Goal: Find specific page/section: Find specific page/section

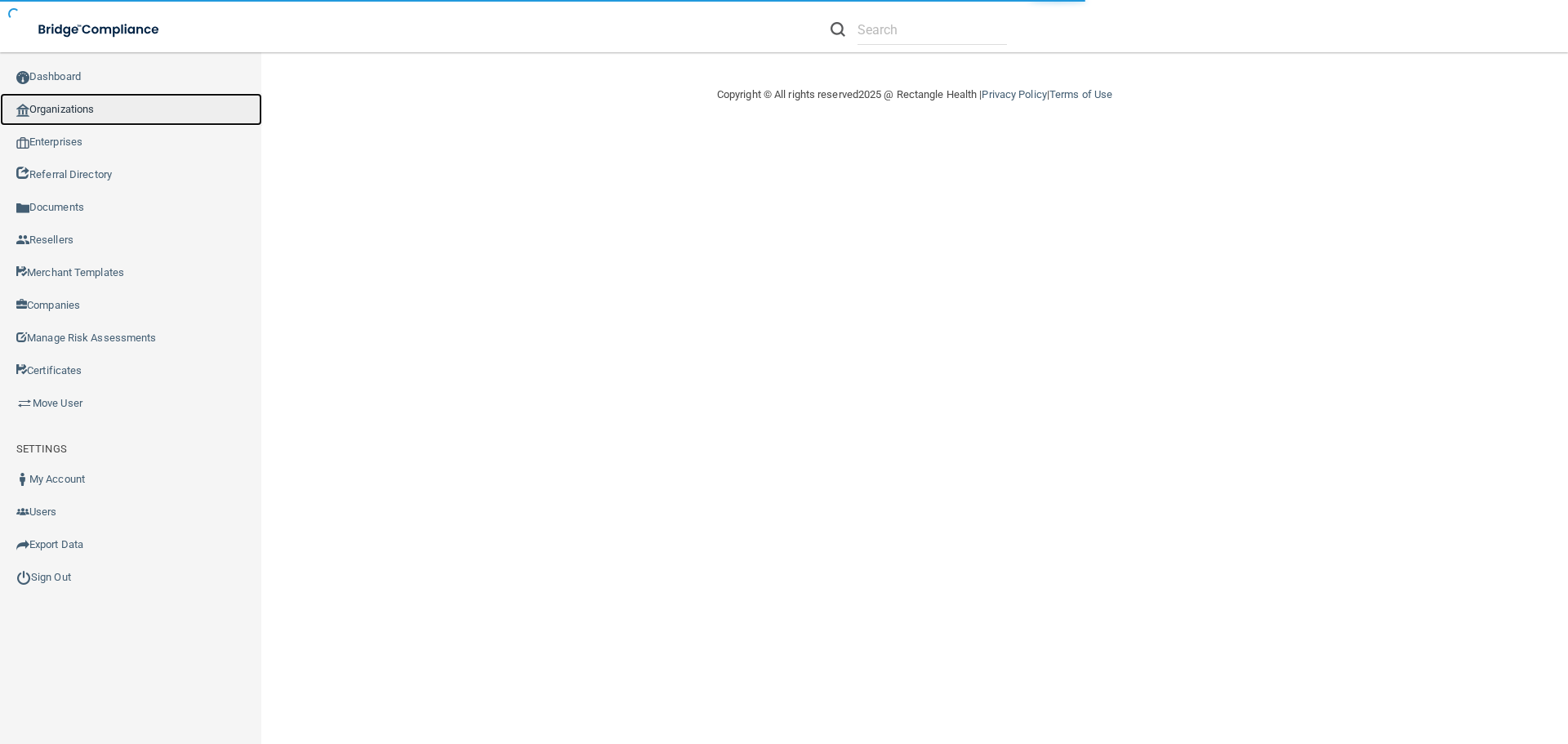
click at [50, 102] on link "Organizations" at bounding box center [131, 109] width 262 height 33
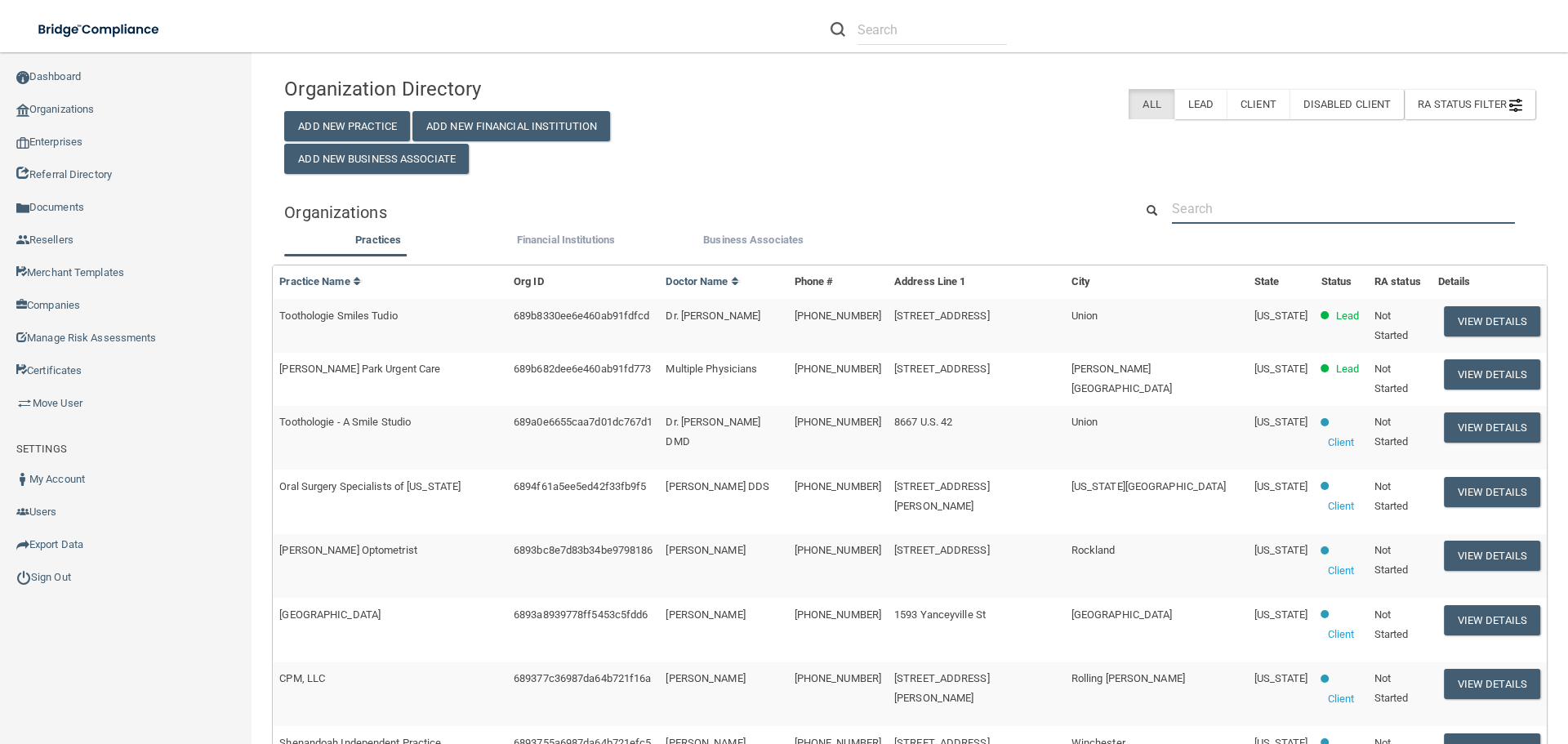
paste input "[PERSON_NAME] Family Dentistry"
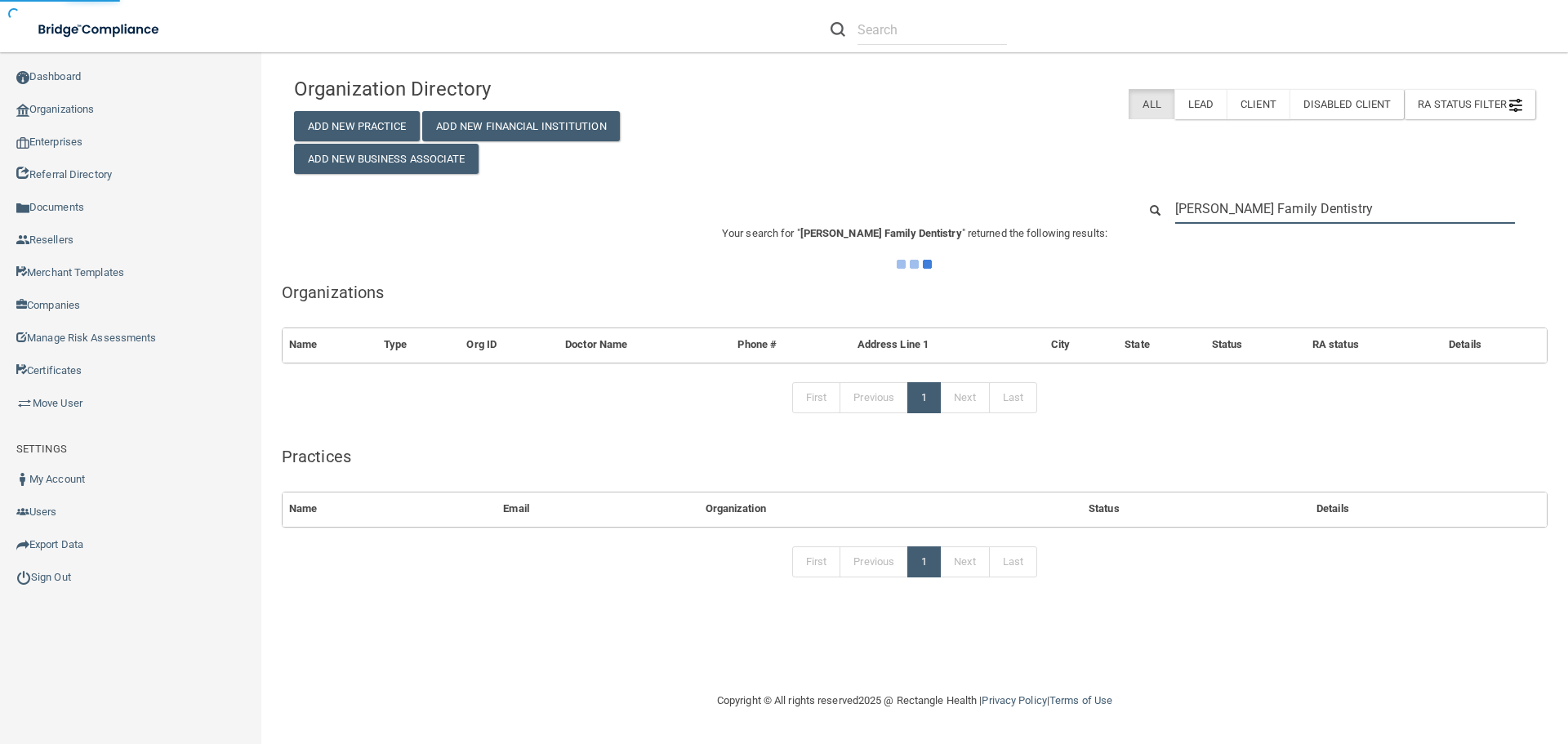
type input "[PERSON_NAME] Family Dentistry"
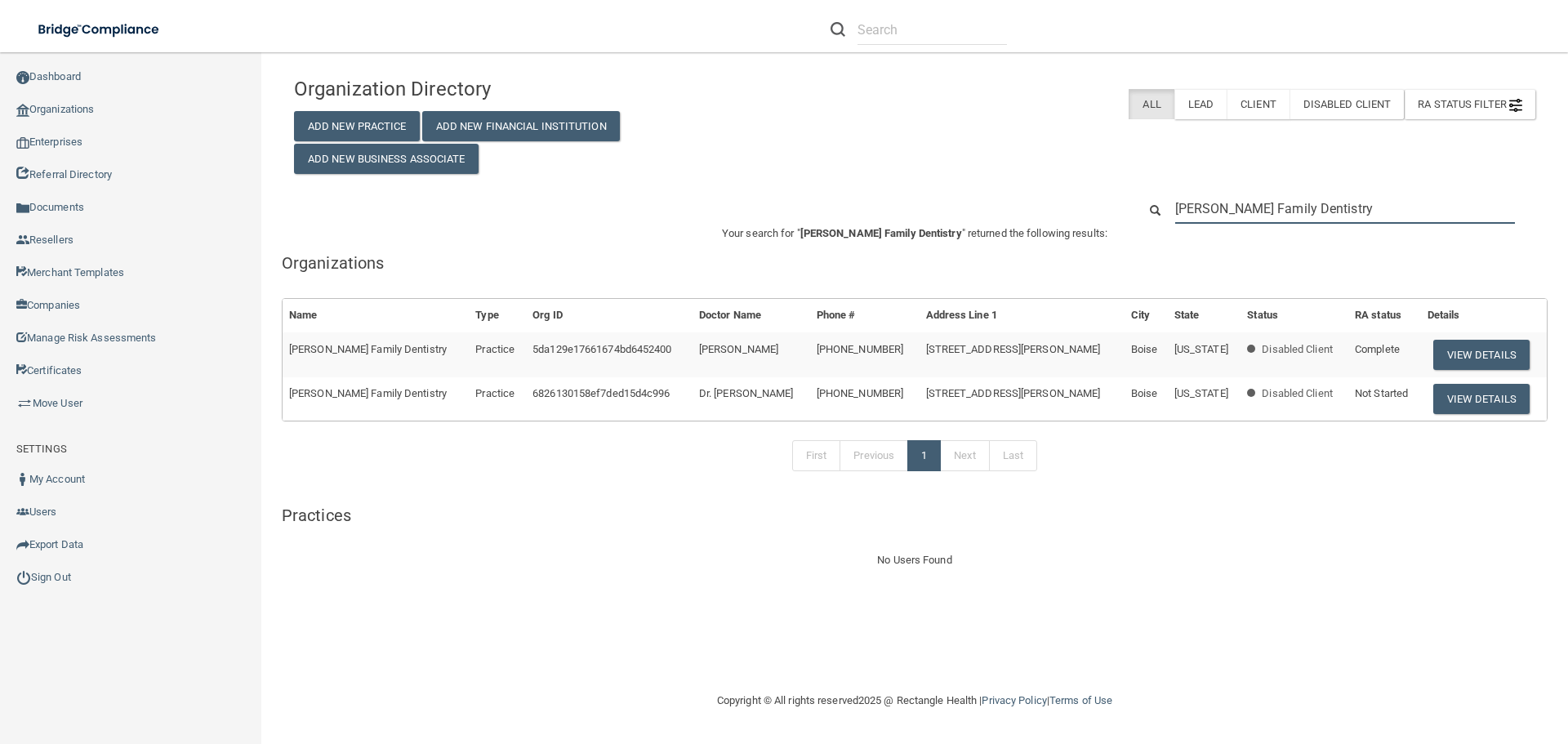
click at [1327, 209] on input "[PERSON_NAME] Family Dentistry" at bounding box center [1345, 208] width 340 height 30
drag, startPoint x: 1328, startPoint y: 209, endPoint x: 990, endPoint y: 253, distance: 340.9
click at [990, 253] on div "Organization Directory Add New Practice Add New Financial Institution Add New B…" at bounding box center [914, 319] width 1241 height 501
paste input "623) 289-2580"
type input "623) 289-2580"
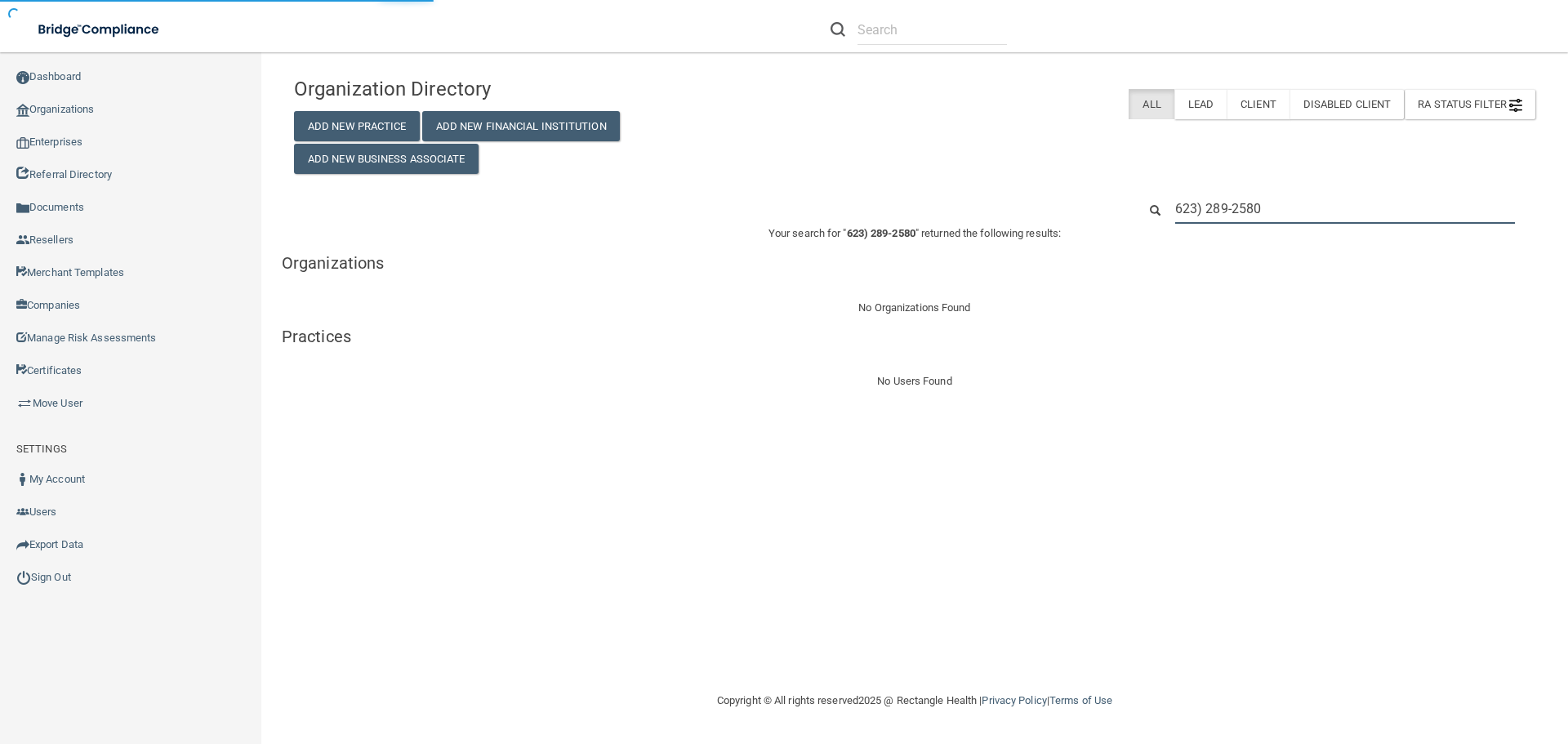
drag, startPoint x: 1199, startPoint y: 210, endPoint x: 1211, endPoint y: 207, distance: 12.4
click at [1205, 207] on input "623) 289-2580" at bounding box center [1345, 208] width 340 height 30
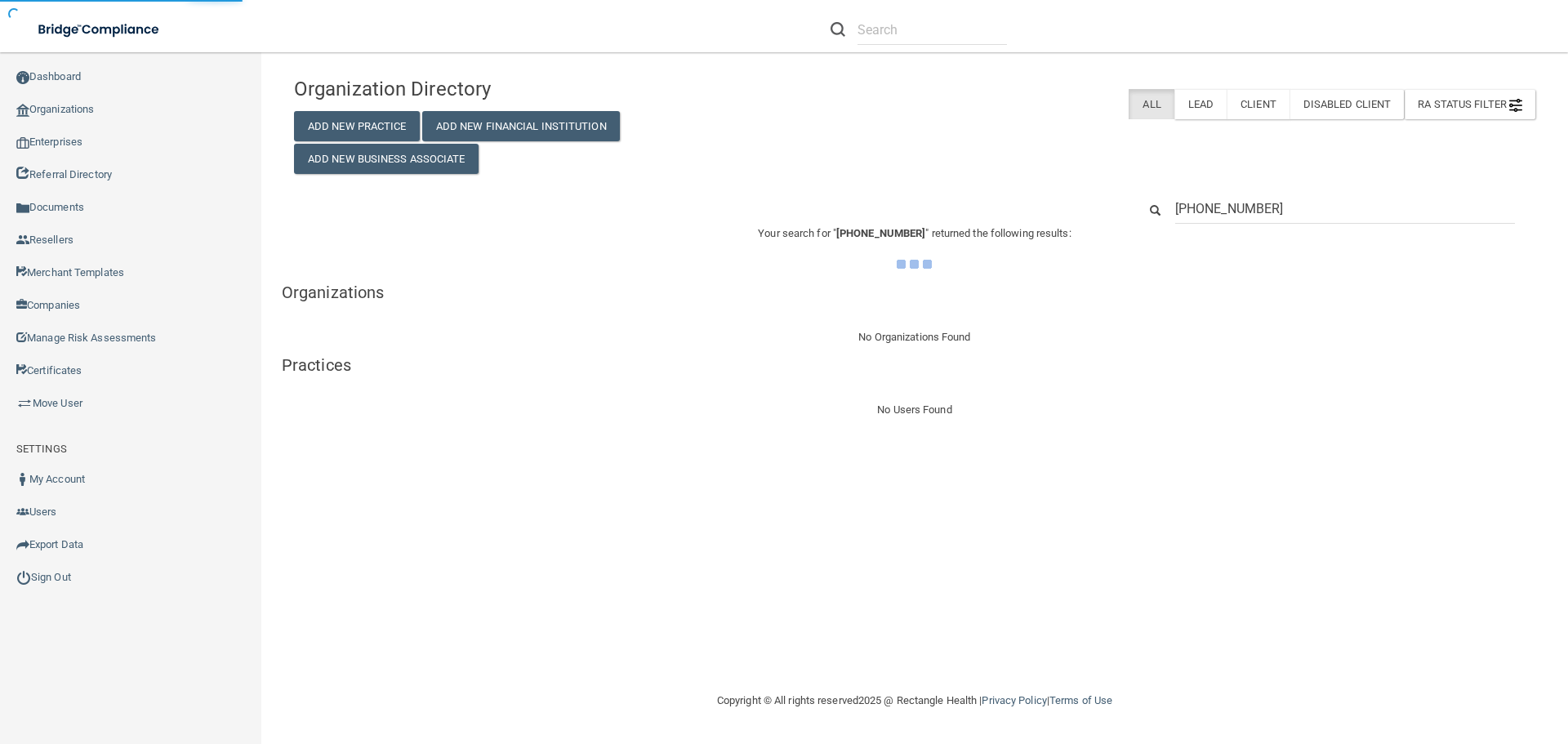
type input "[PHONE_NUMBER]"
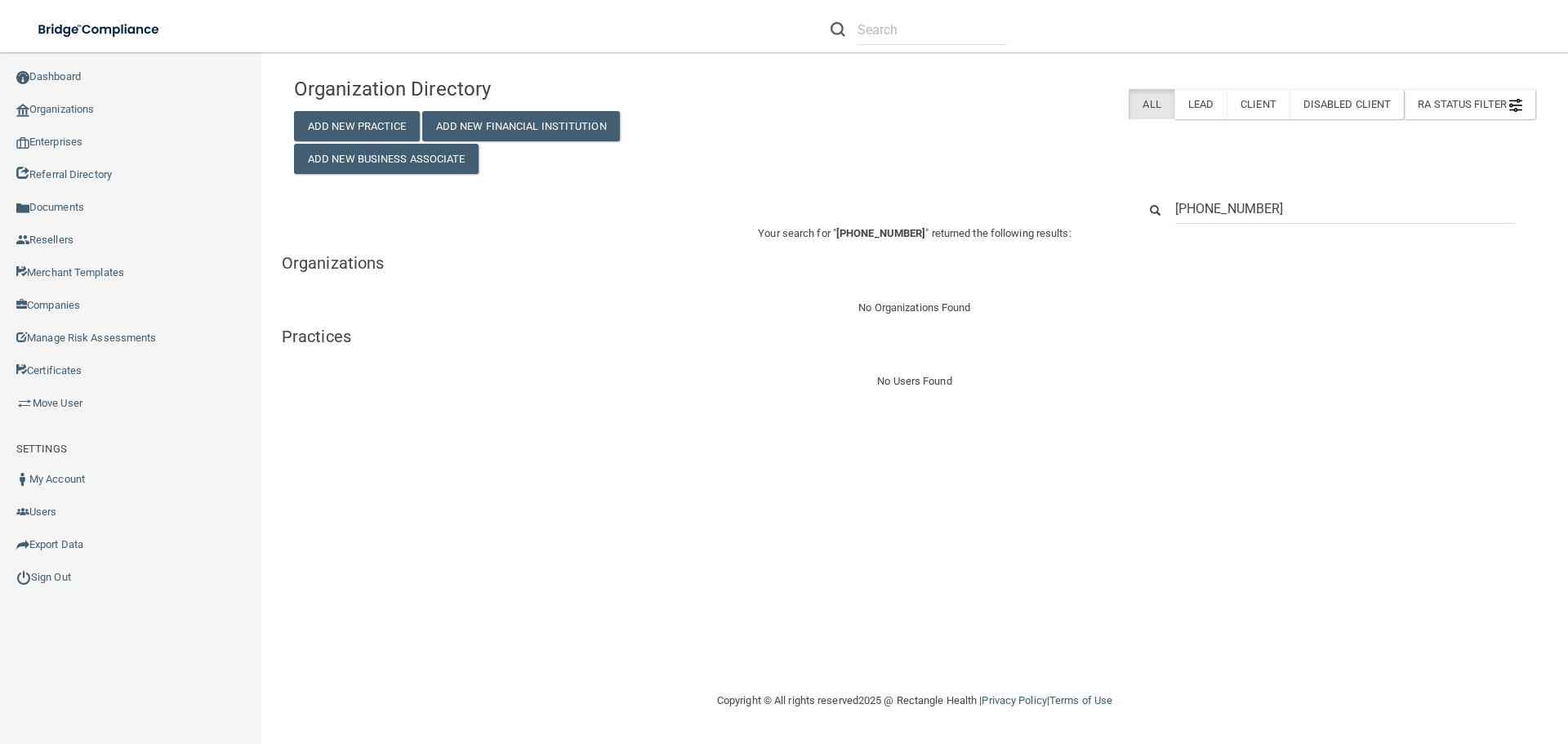
click at [1208, 205] on input "[PHONE_NUMBER]" at bounding box center [1345, 208] width 340 height 30
type input "[PHONE_NUMBER]"
click at [1178, 208] on input "[PHONE_NUMBER]" at bounding box center [1345, 208] width 340 height 30
click at [1284, 204] on input "[PHONE_NUMBER]" at bounding box center [1345, 208] width 340 height 30
drag, startPoint x: 1306, startPoint y: 198, endPoint x: 1072, endPoint y: 207, distance: 234.2
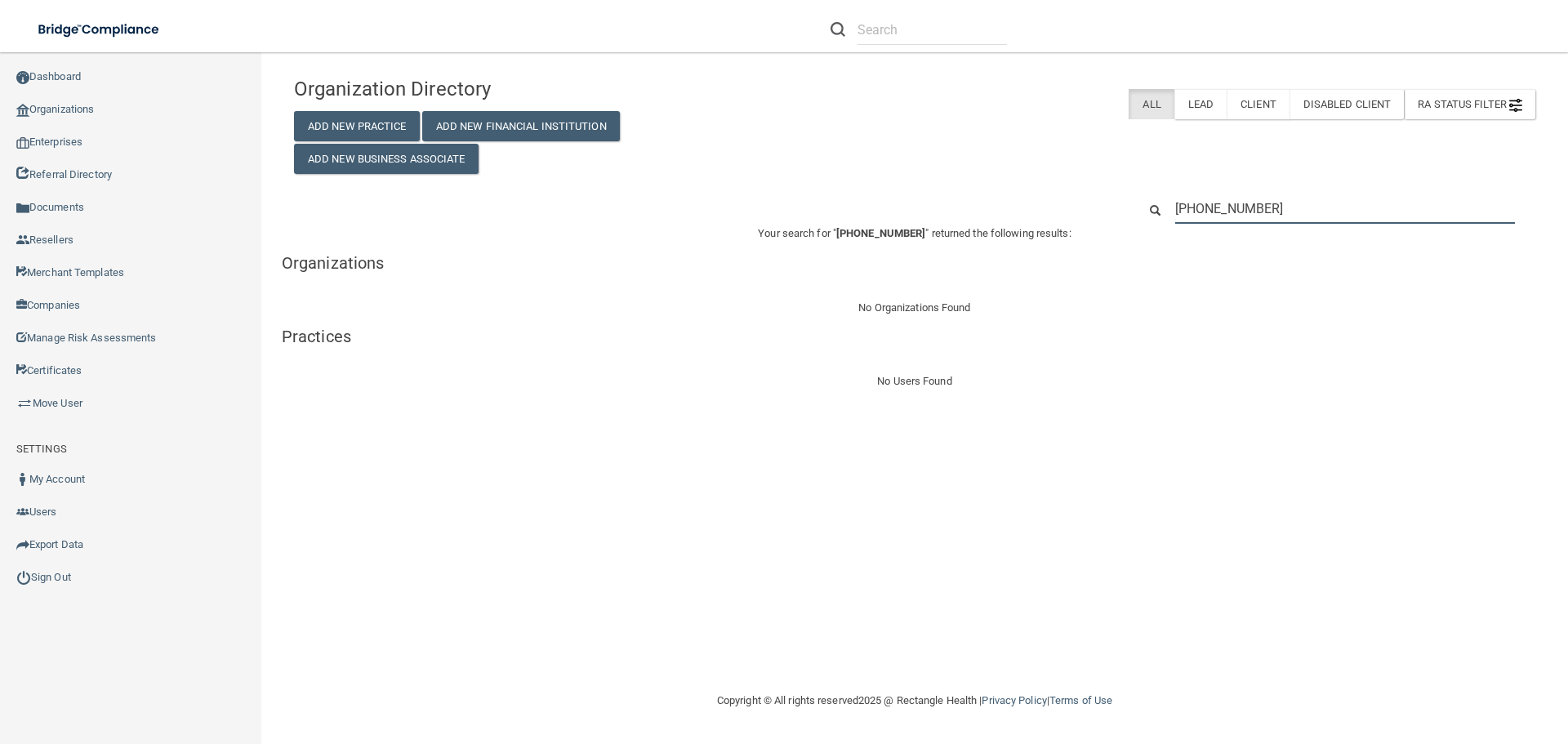
click at [1072, 207] on div "[PHONE_NUMBER]" at bounding box center [914, 208] width 1266 height 30
paste input "[PERSON_NAME][EMAIL_ADDRESS][PERSON_NAME][DOMAIN_NAME]"
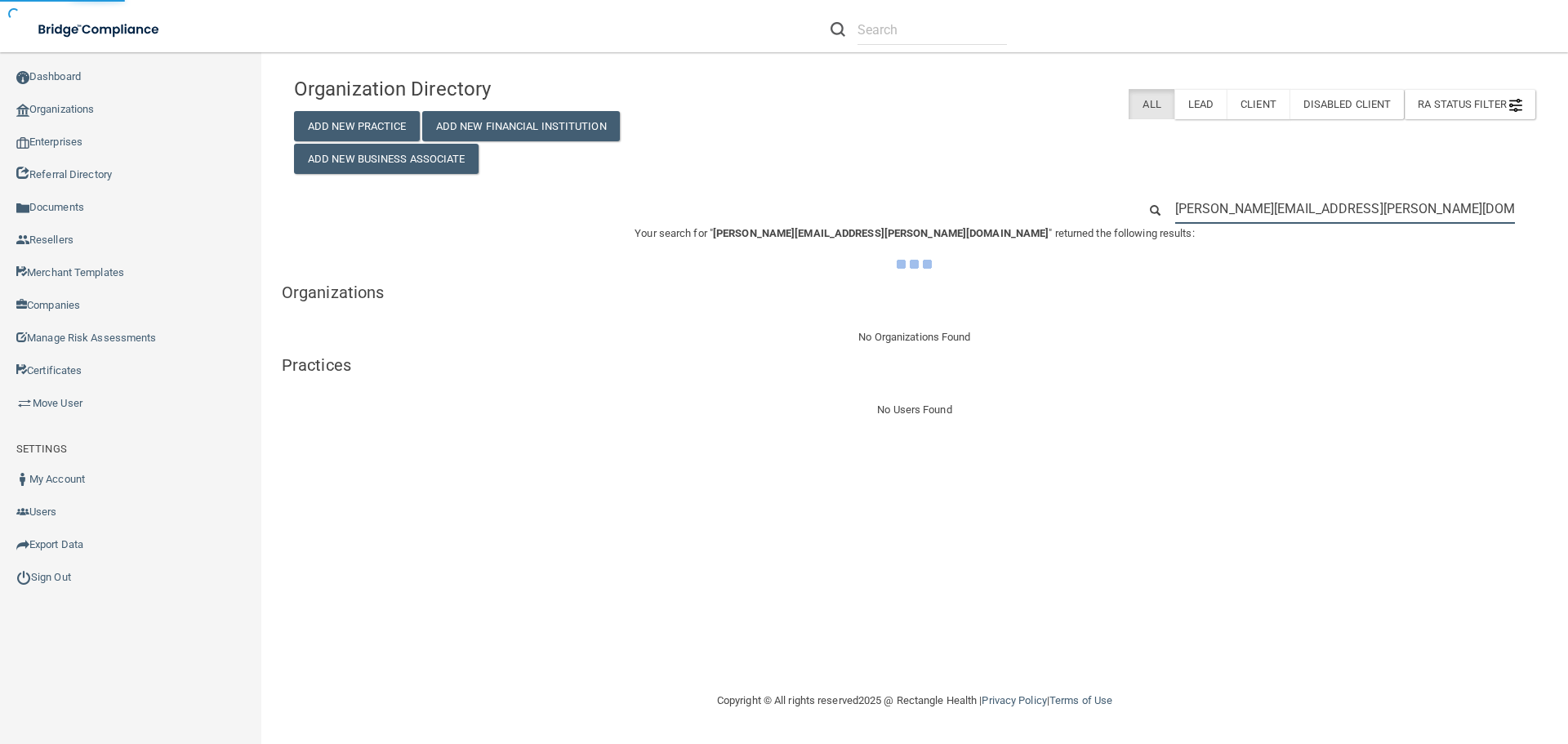
type input "[PERSON_NAME][EMAIL_ADDRESS][PERSON_NAME][DOMAIN_NAME]"
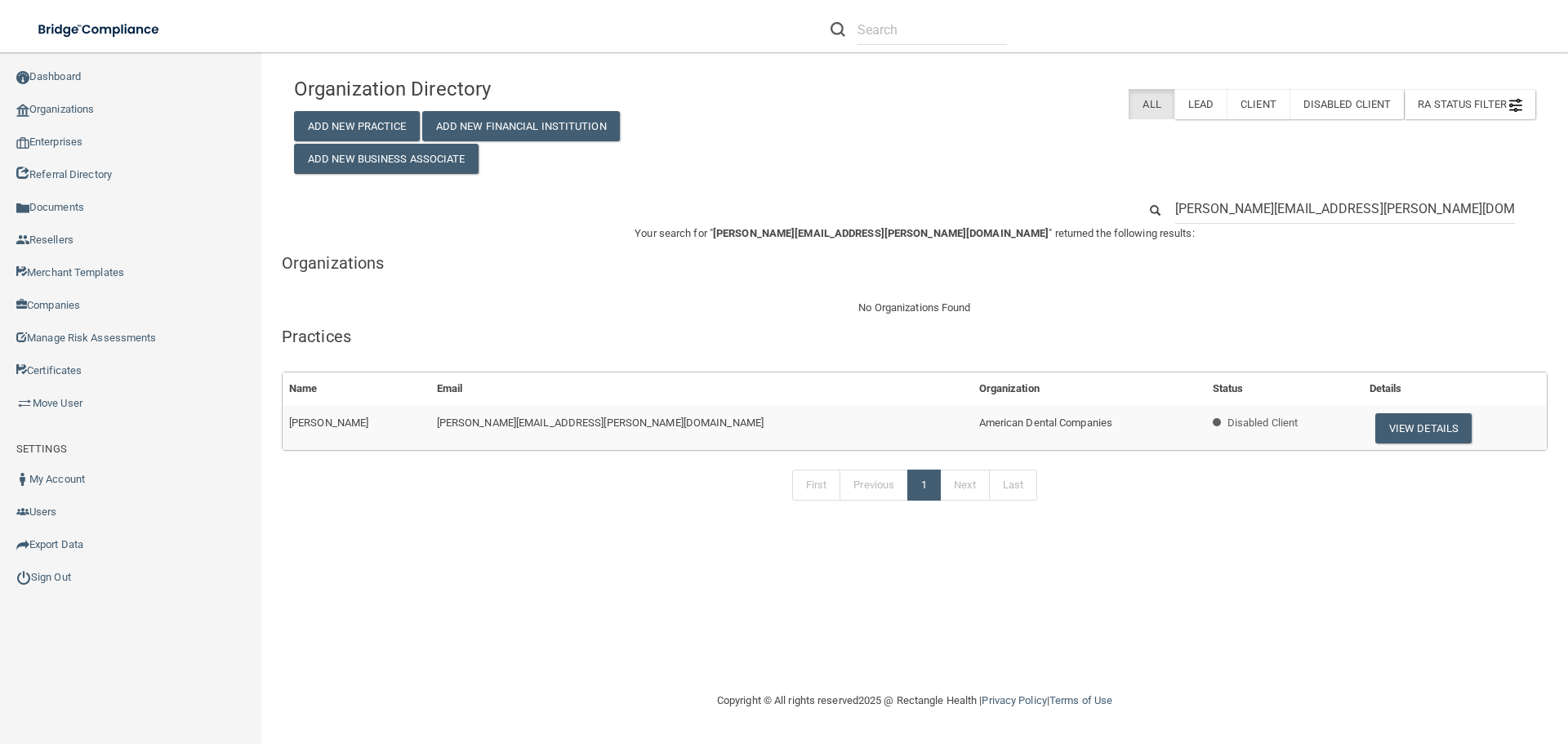
click at [1446, 216] on input "[PERSON_NAME][EMAIL_ADDRESS][PERSON_NAME][DOMAIN_NAME]" at bounding box center [1345, 208] width 340 height 30
drag, startPoint x: 978, startPoint y: 423, endPoint x: 827, endPoint y: 430, distance: 151.2
click at [973, 430] on td "American Dental Companies" at bounding box center [1089, 429] width 233 height 45
copy span "American Dental Companies"
drag, startPoint x: 1410, startPoint y: 212, endPoint x: 1068, endPoint y: 224, distance: 342.2
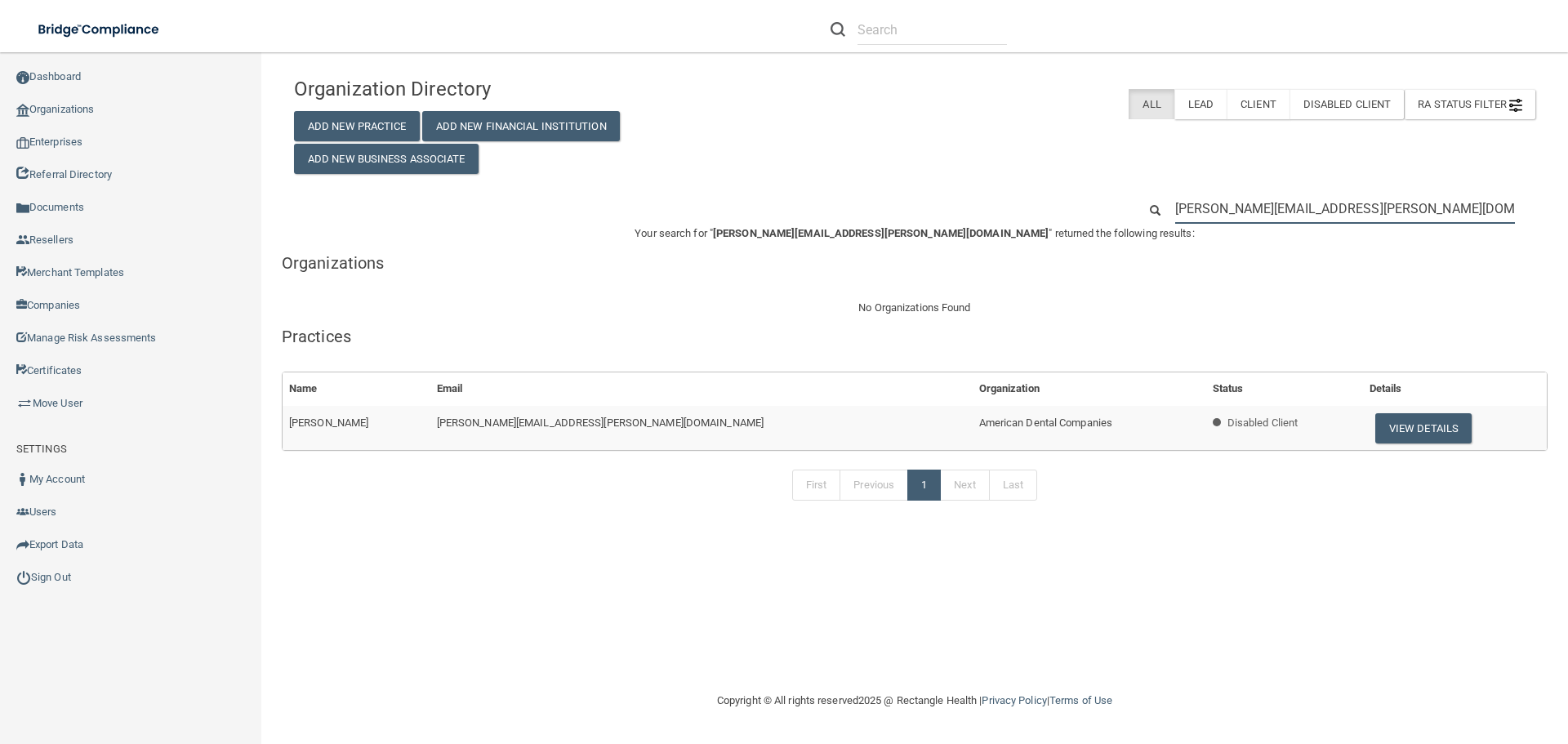
click at [1103, 218] on div "[PERSON_NAME][EMAIL_ADDRESS][PERSON_NAME][DOMAIN_NAME]" at bounding box center [914, 208] width 1266 height 30
paste input "American Dental Companies"
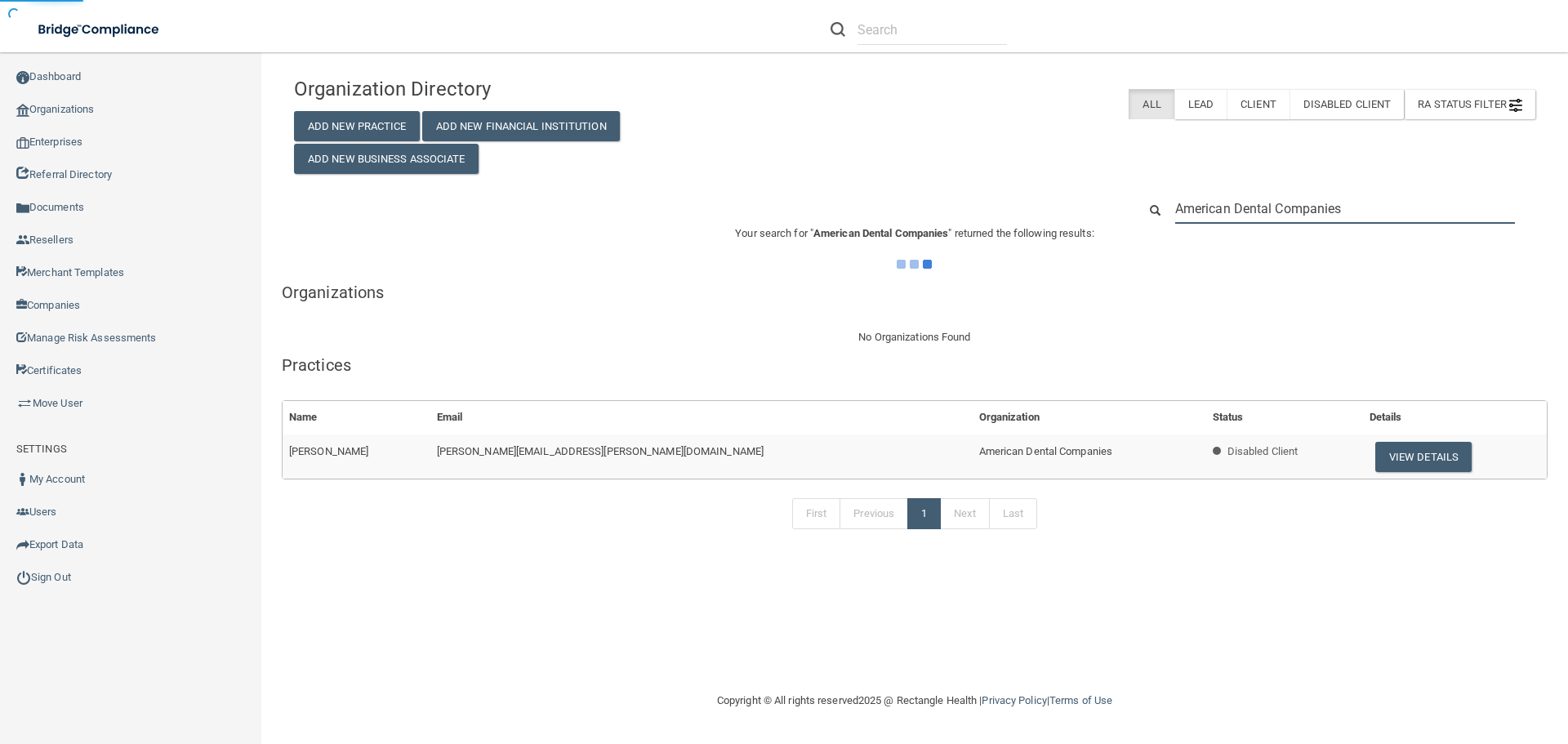
type input "American Dental Companies"
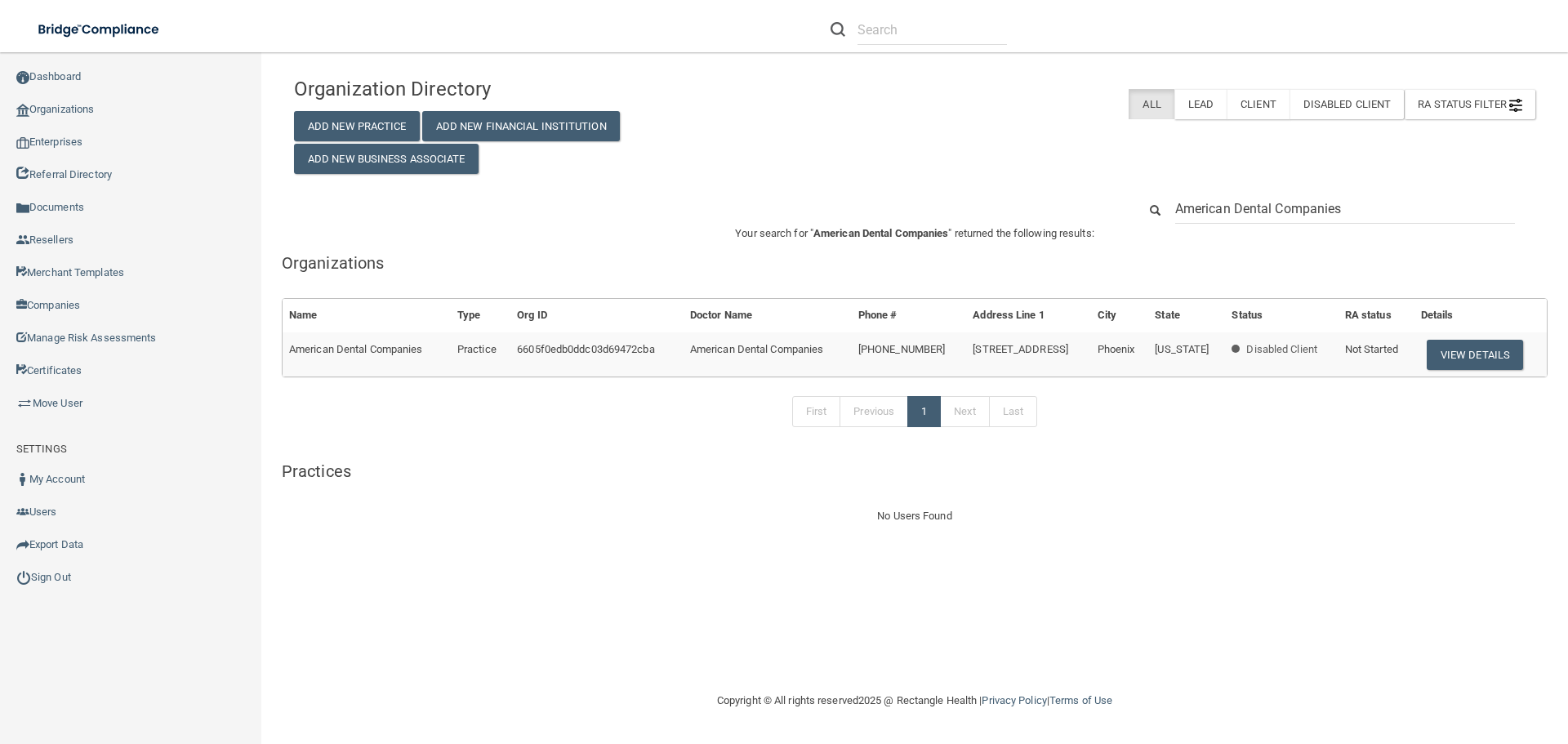
click at [1427, 208] on input "American Dental Companies" at bounding box center [1345, 208] width 340 height 30
type input "American Dental Companies (Parent Account)"
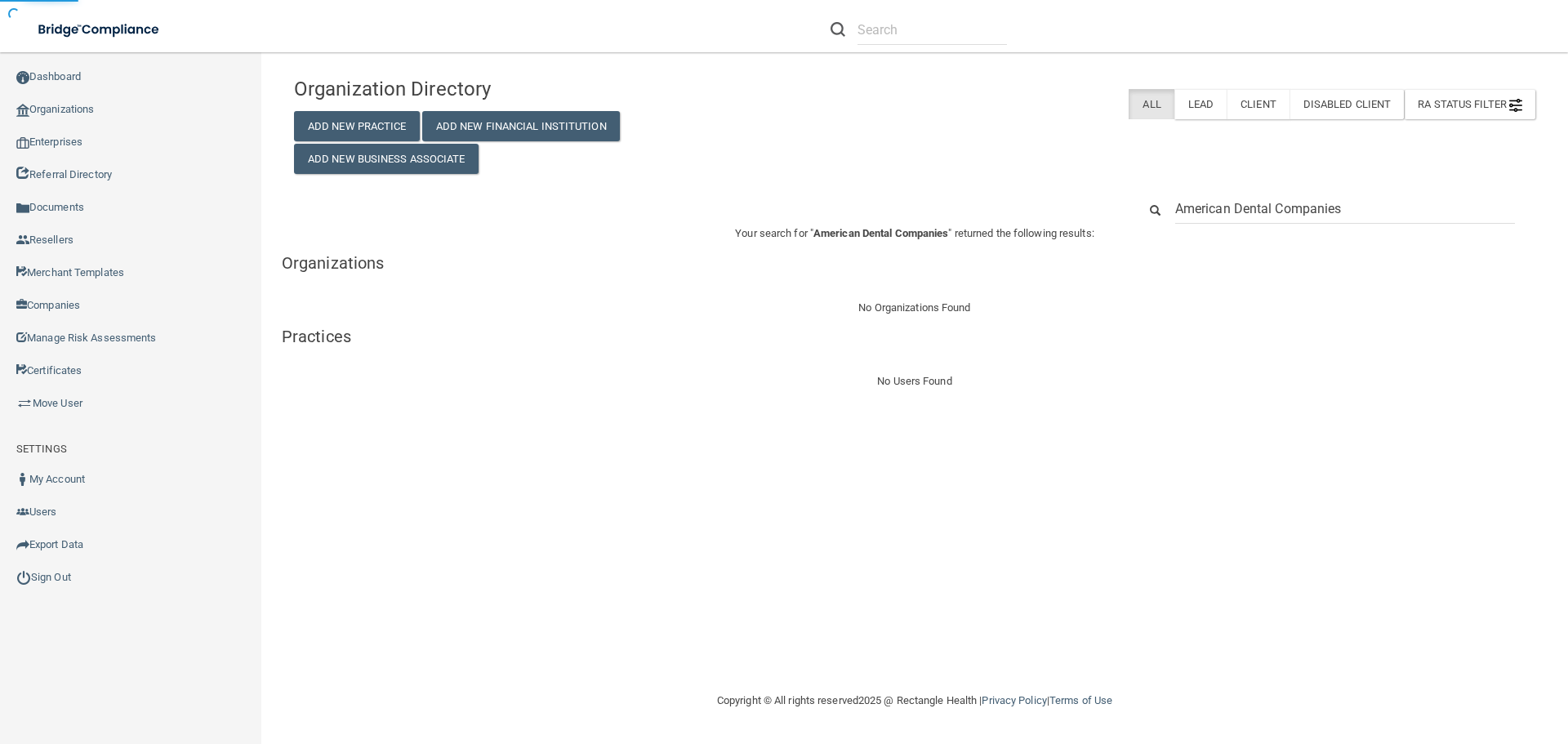
type input "American Dental Companies"
